Goal: Information Seeking & Learning: Learn about a topic

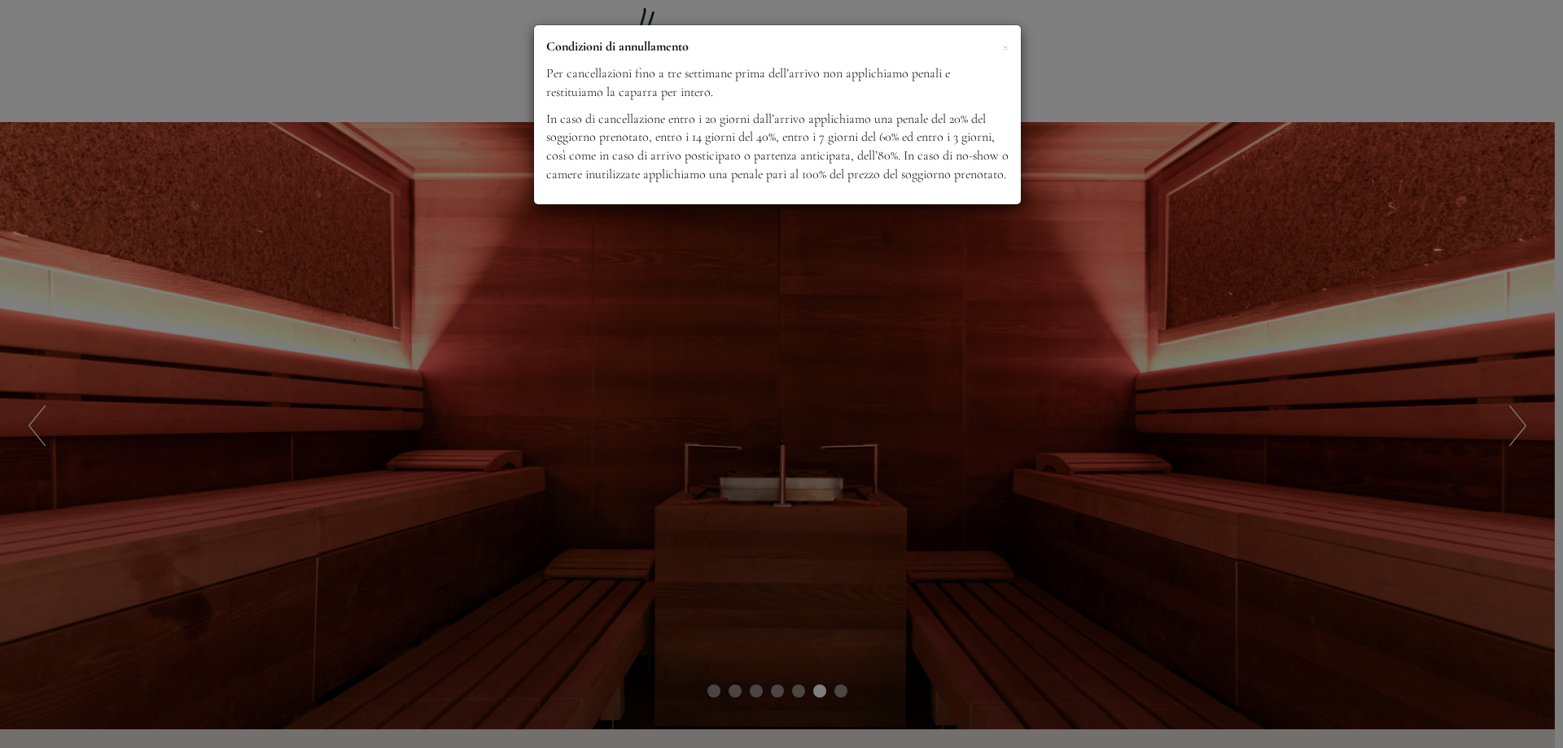
click at [1524, 426] on div "× Condizioni di annullamento Per cancellazioni fino a tre settimane prima dell’…" at bounding box center [781, 374] width 1563 height 748
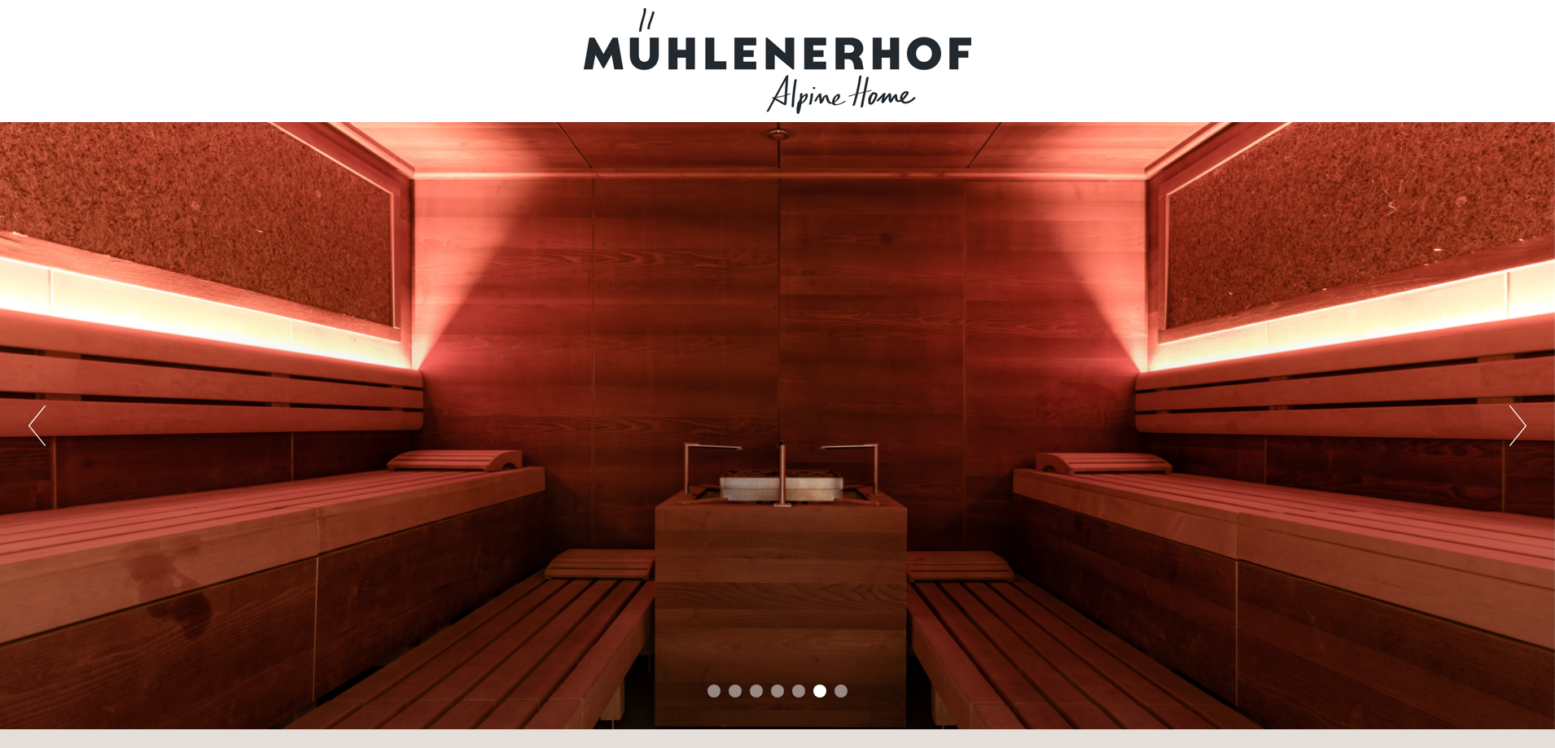
click at [1513, 433] on button "Next" at bounding box center [1517, 425] width 17 height 41
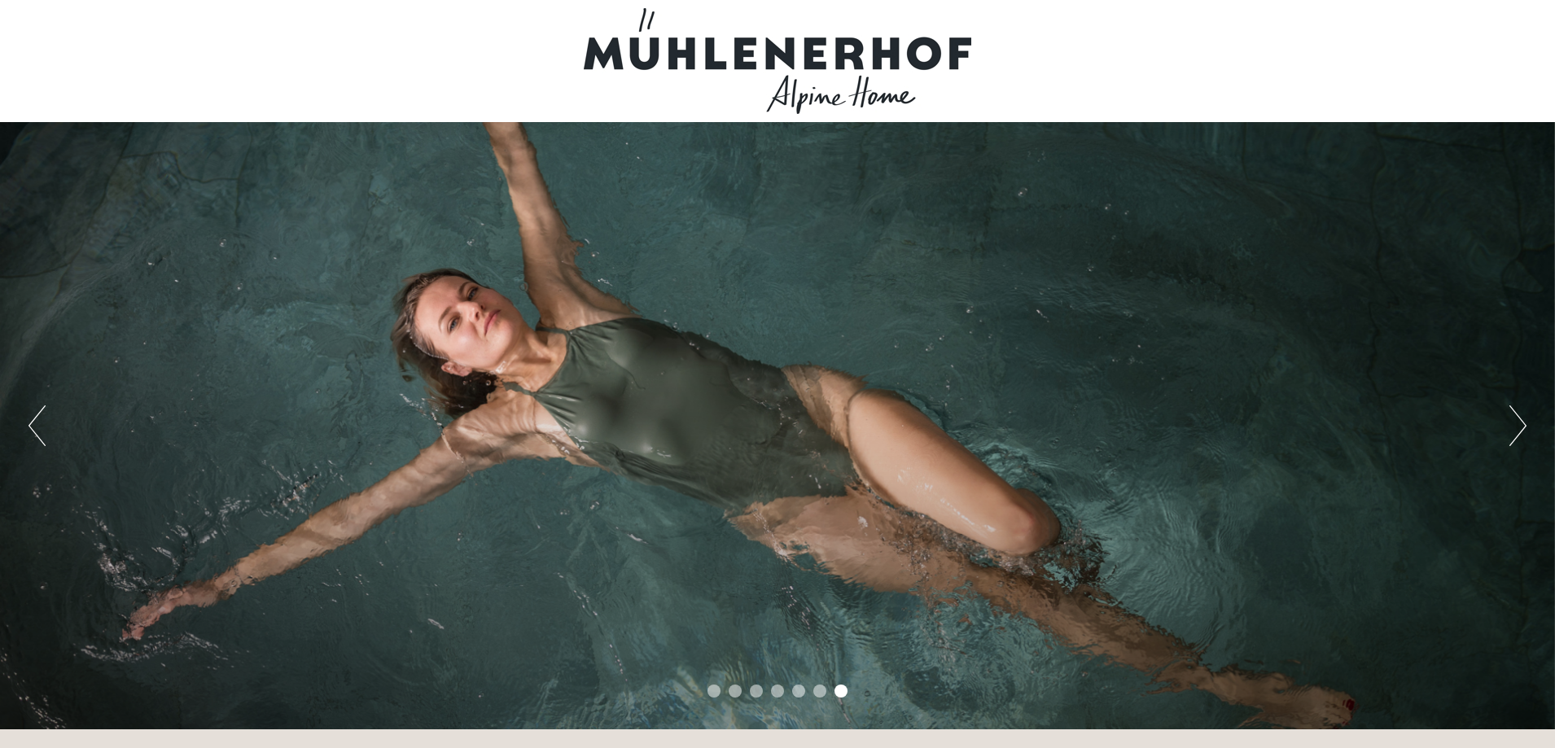
click at [1529, 428] on div "Previous Next 1 2 3 4 5 6 7" at bounding box center [777, 425] width 1555 height 607
click at [1508, 424] on div "Previous Next 1 2 3 4 5 6 7" at bounding box center [777, 425] width 1555 height 607
click at [1516, 430] on button "Next" at bounding box center [1517, 425] width 17 height 41
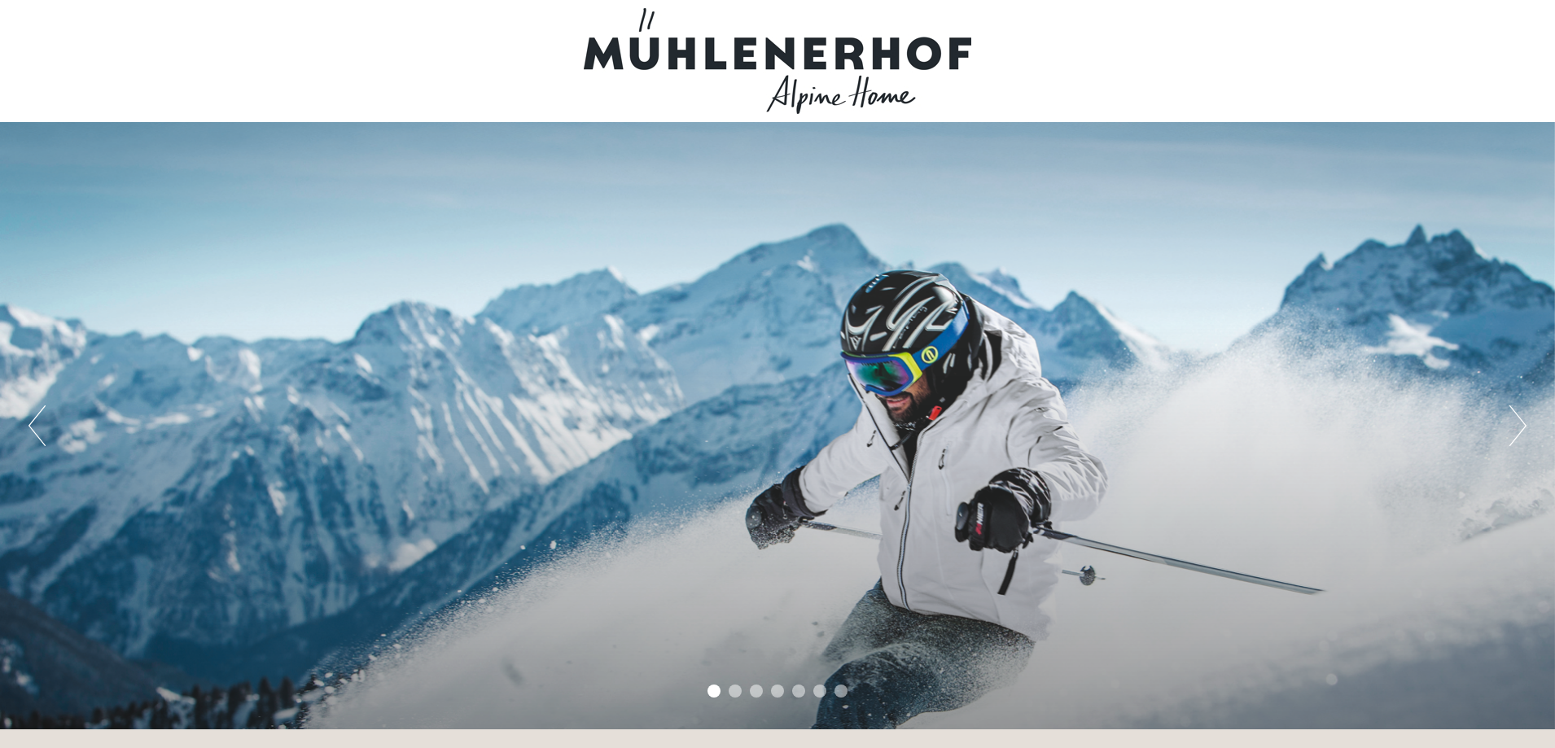
click at [1522, 427] on button "Next" at bounding box center [1517, 425] width 17 height 41
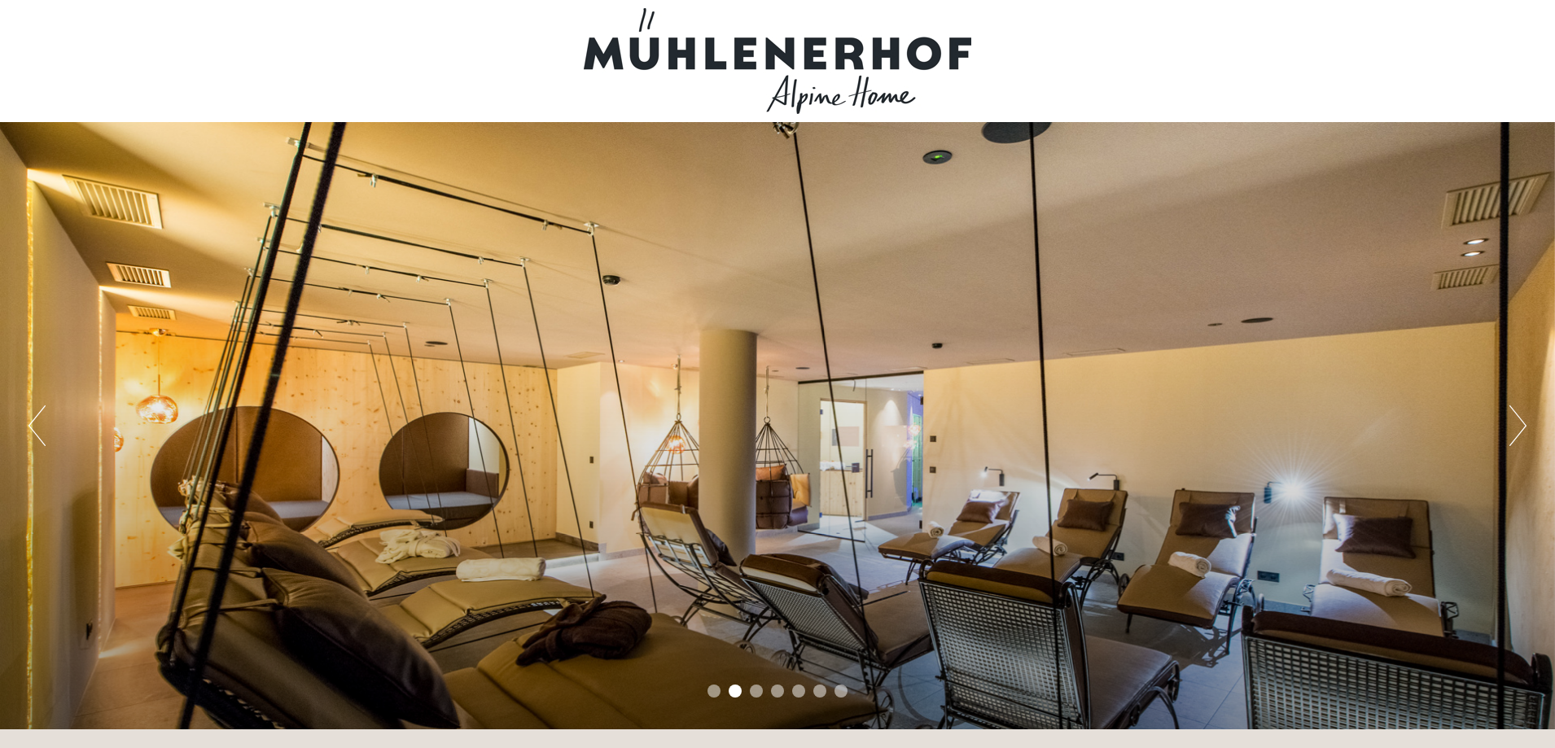
click at [1522, 427] on button "Next" at bounding box center [1517, 425] width 17 height 41
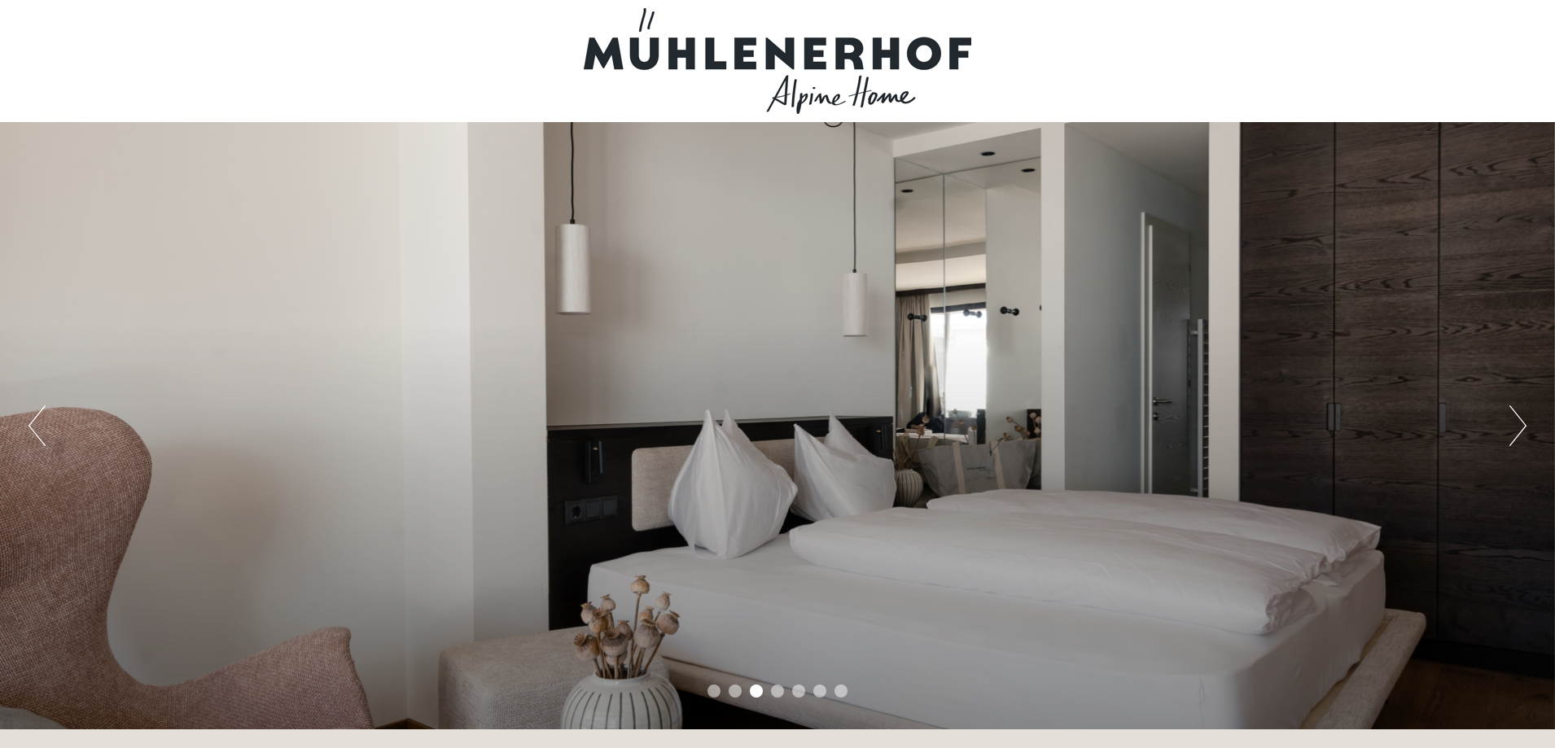
click at [1523, 427] on button "Next" at bounding box center [1517, 425] width 17 height 41
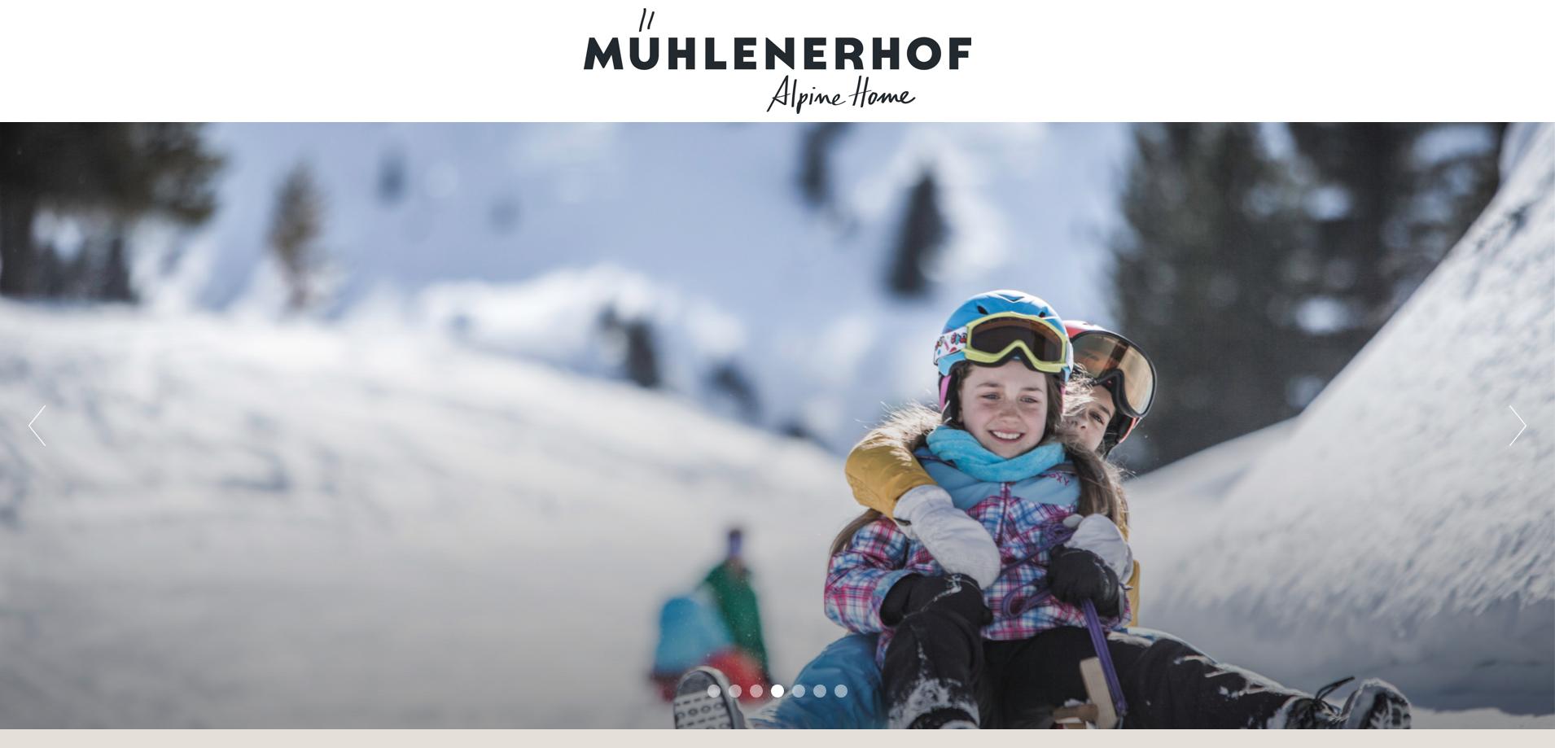
click at [1523, 427] on button "Next" at bounding box center [1517, 425] width 17 height 41
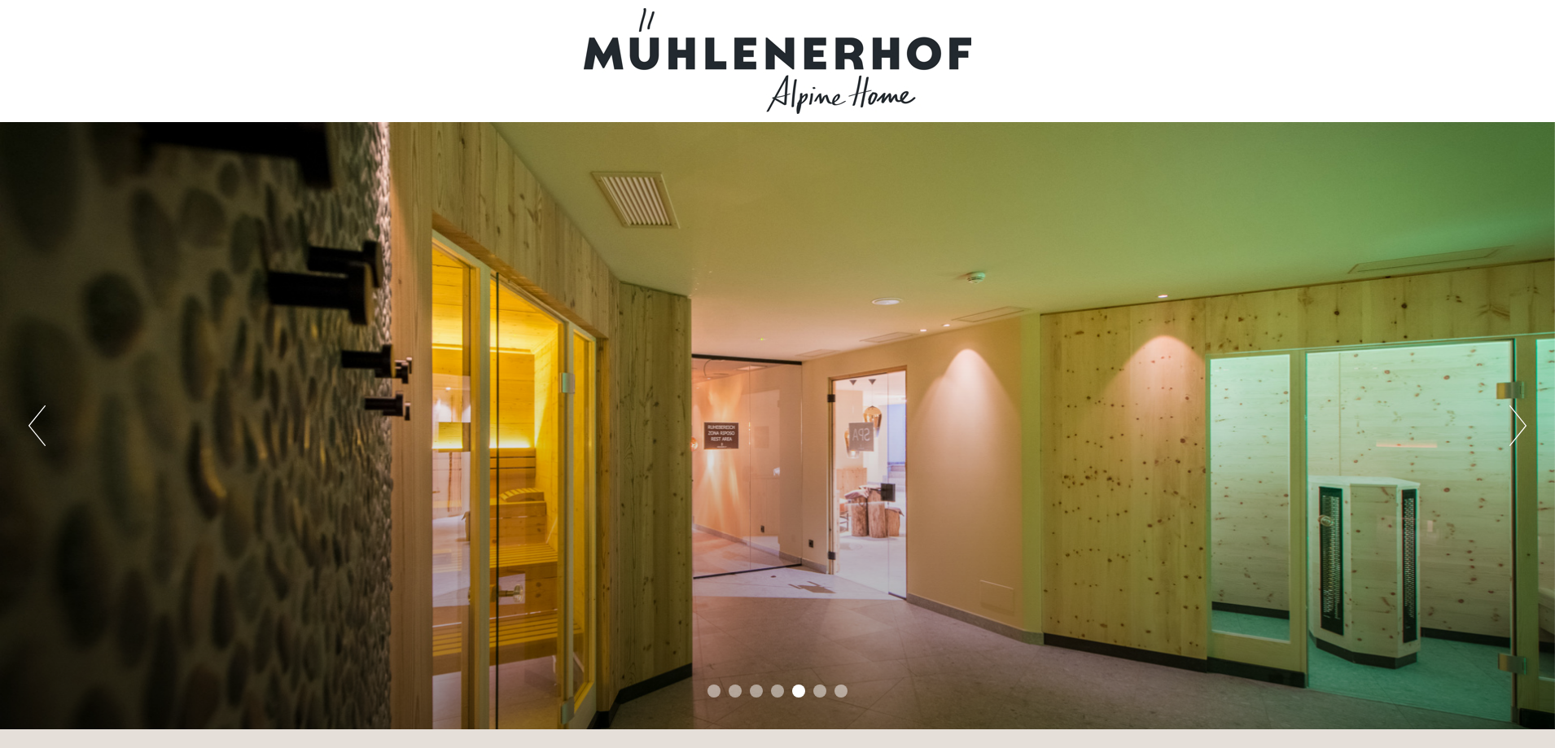
click at [1523, 427] on button "Next" at bounding box center [1517, 425] width 17 height 41
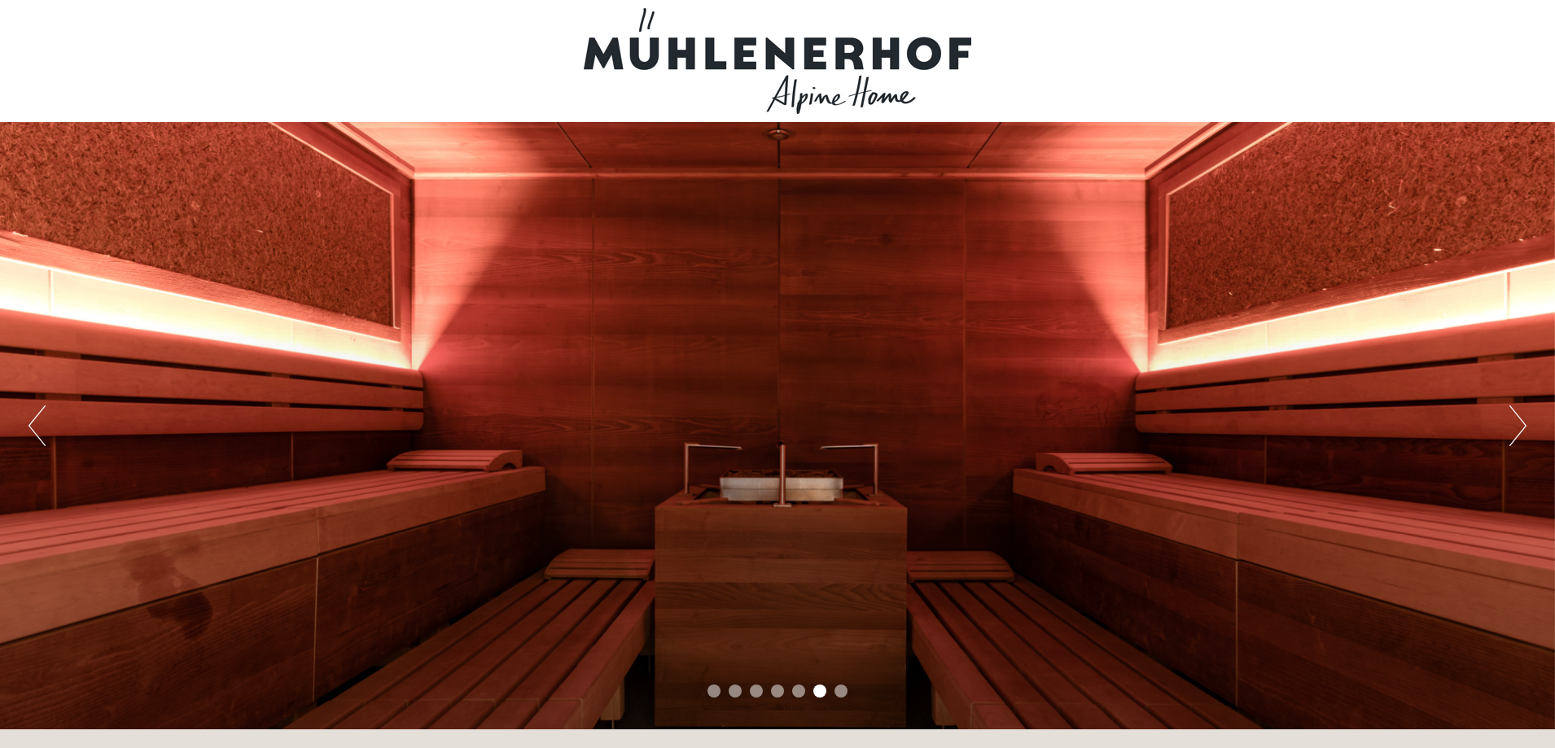
click at [1523, 427] on button "Next" at bounding box center [1517, 425] width 17 height 41
click at [1523, 428] on button "Next" at bounding box center [1517, 425] width 17 height 41
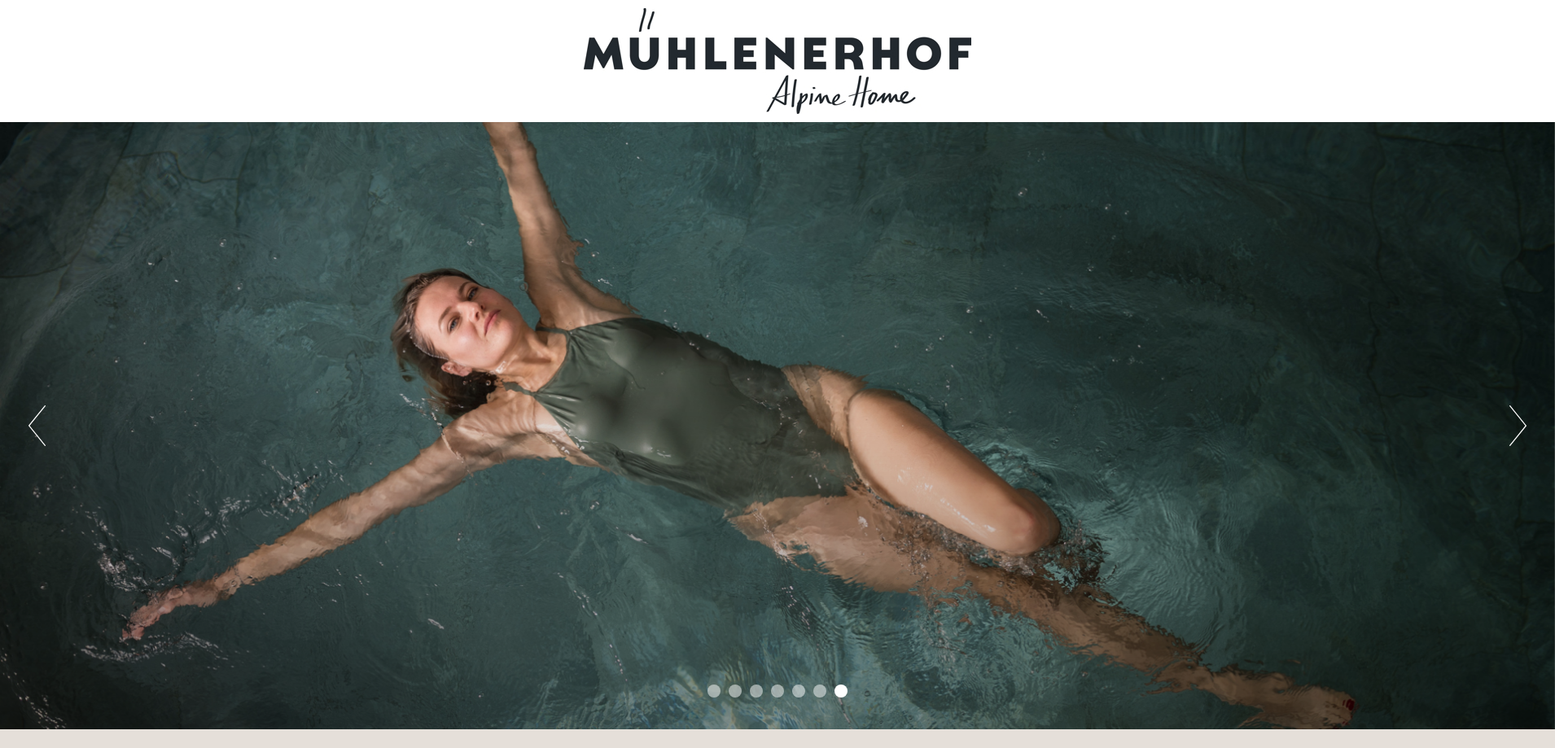
click at [1523, 428] on button "Next" at bounding box center [1517, 425] width 17 height 41
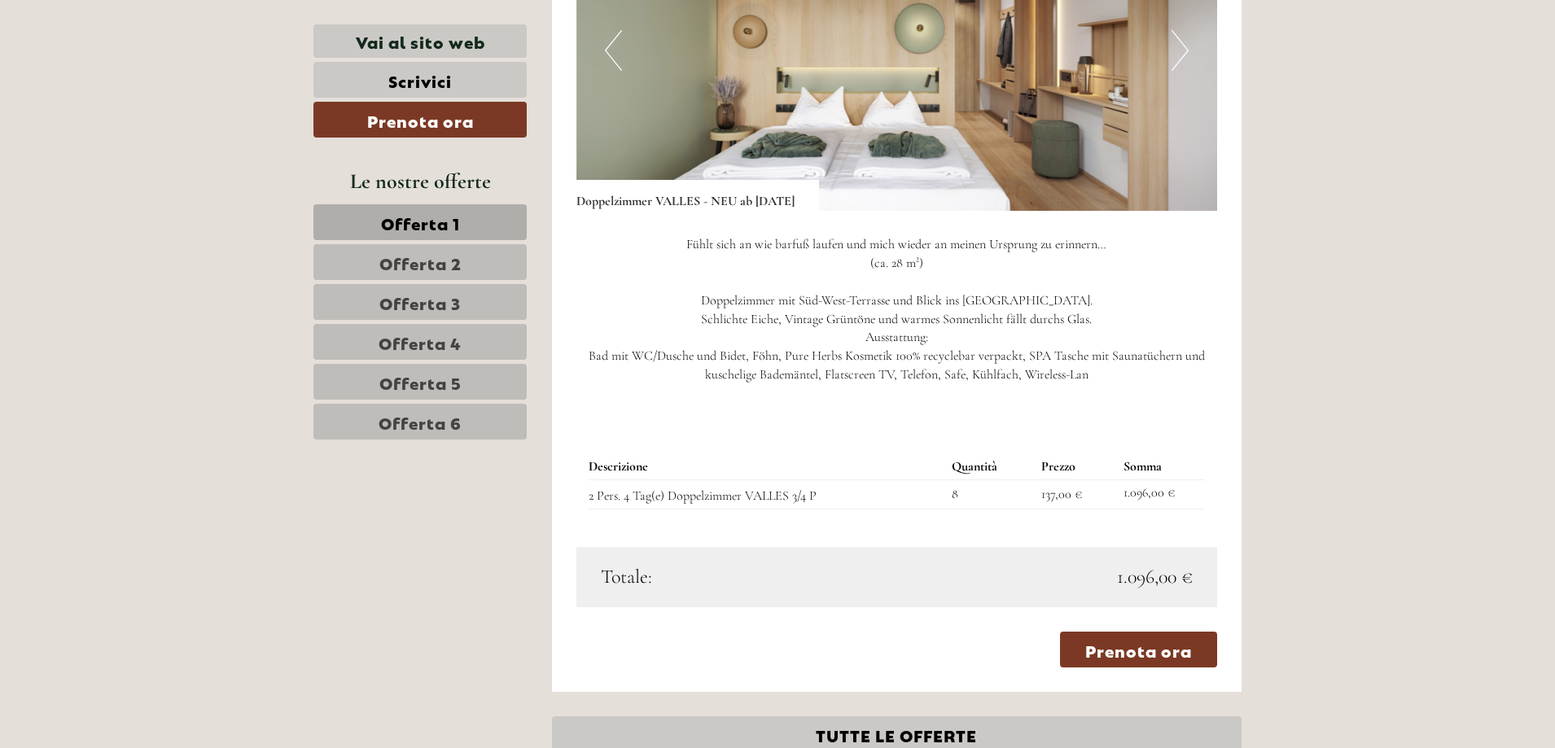
scroll to position [3663, 0]
click at [431, 256] on span "Offerta 2" at bounding box center [420, 262] width 82 height 23
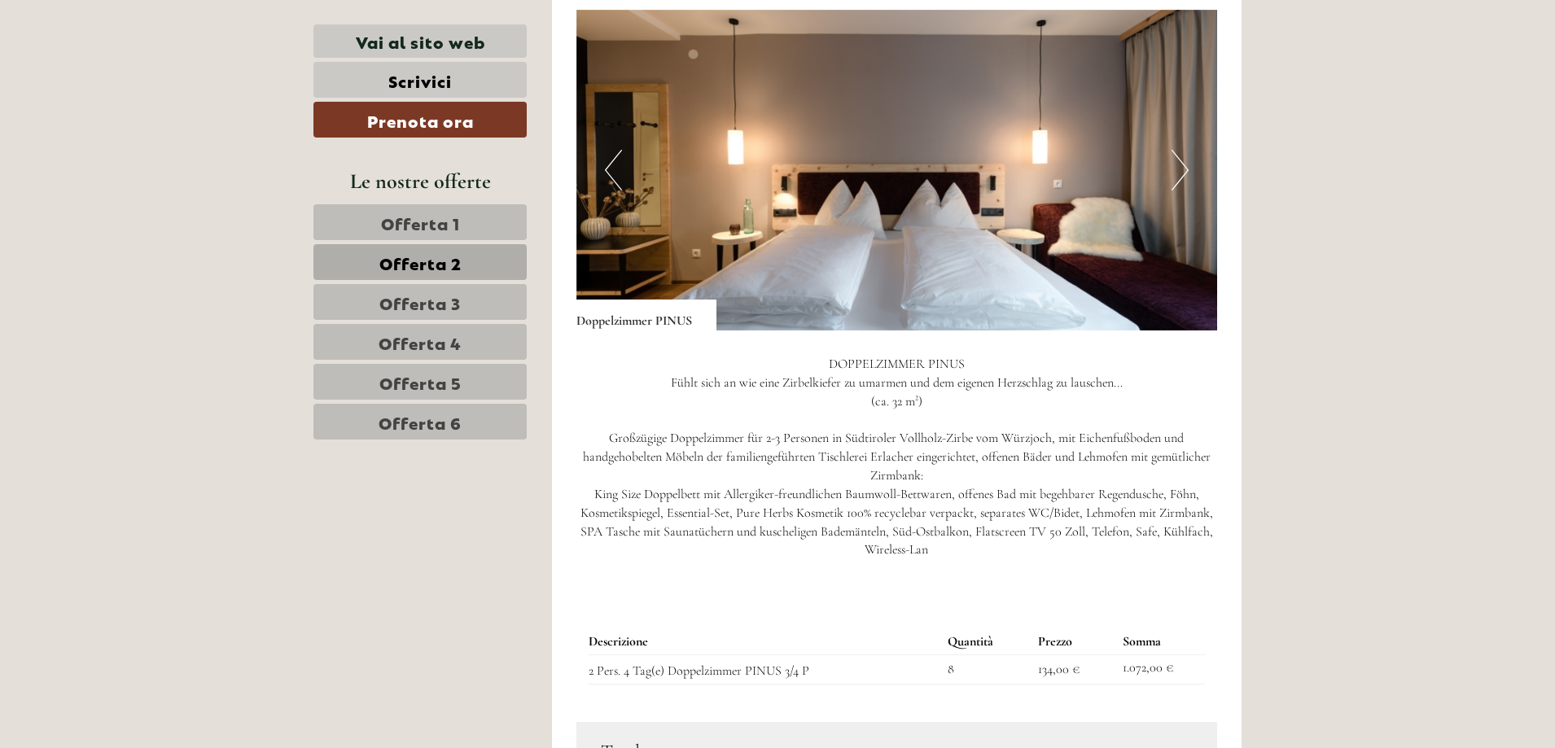
click at [394, 423] on span "Offerta 6" at bounding box center [420, 421] width 83 height 23
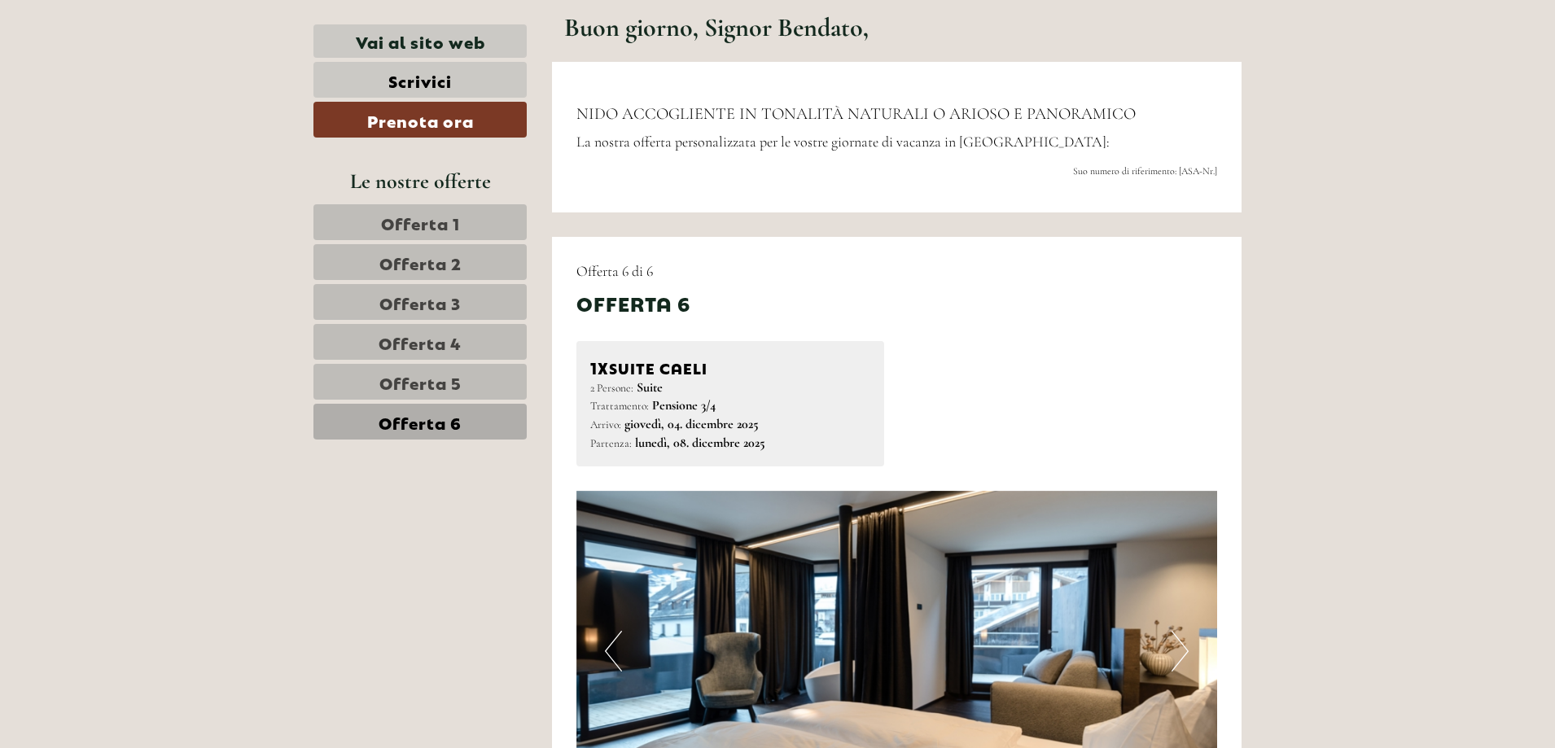
scroll to position [762, 0]
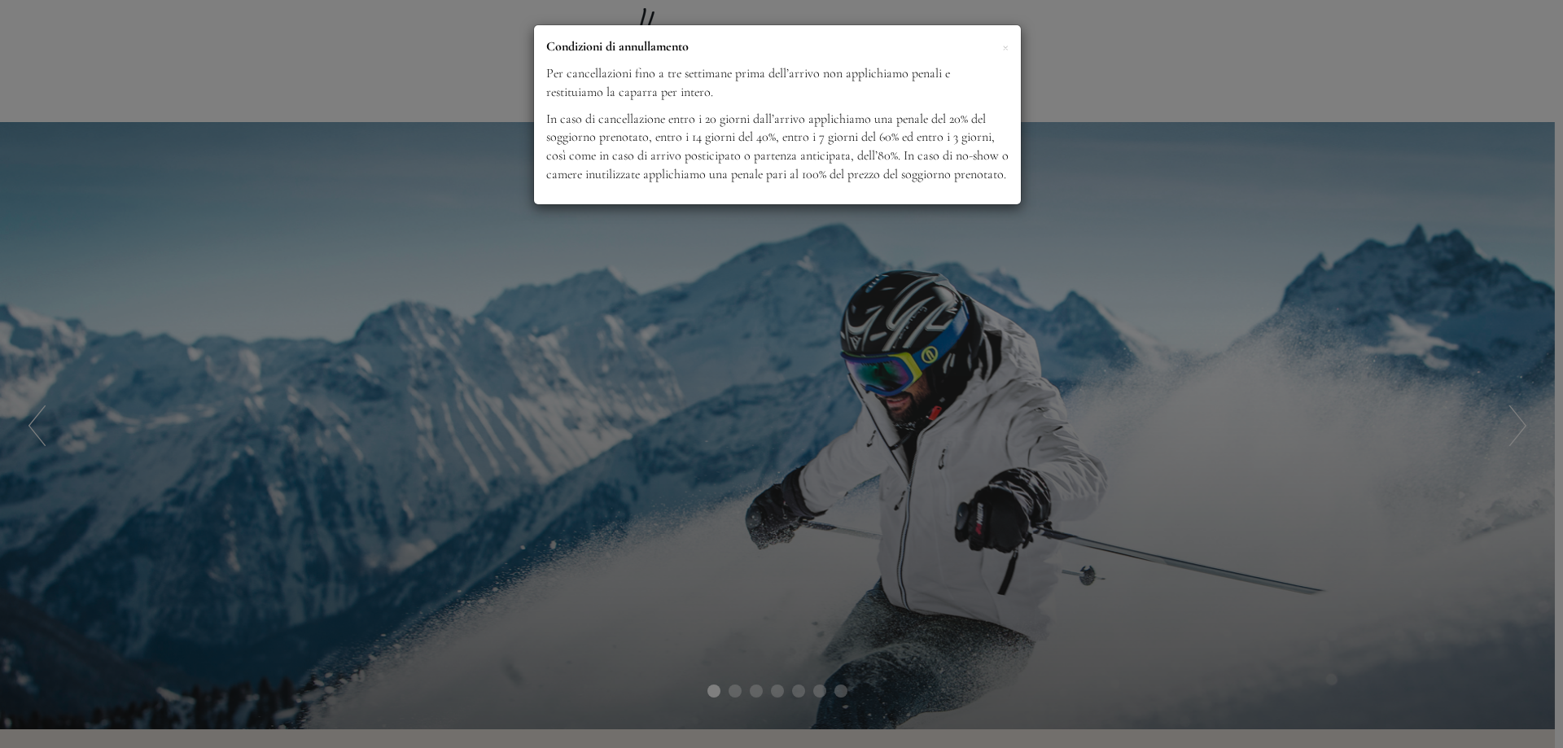
click at [1560, 644] on div "× Condizioni di annullamento Per cancellazioni fino a tre settimane prima dell’…" at bounding box center [781, 374] width 1563 height 748
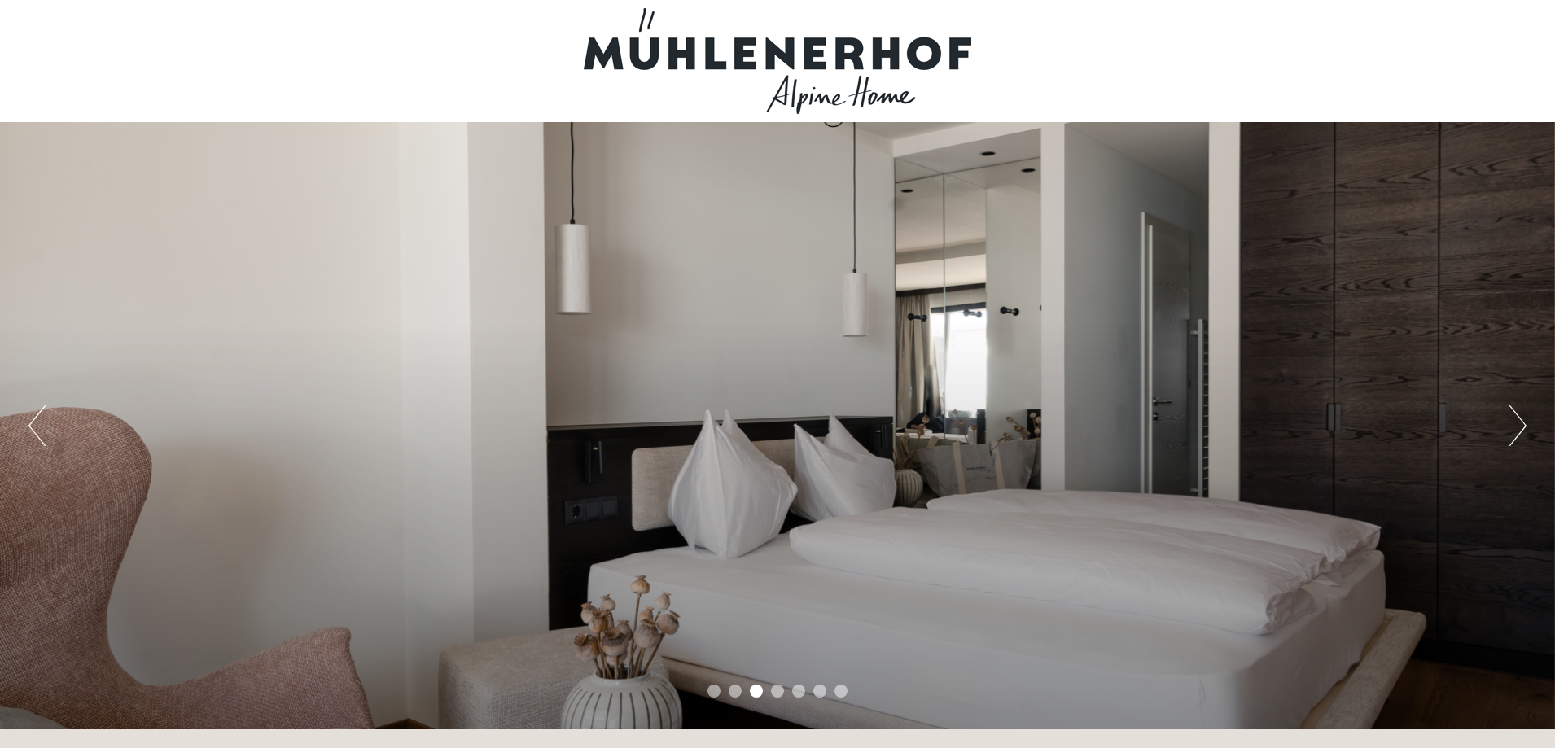
scroll to position [81, 0]
